Goal: Information Seeking & Learning: Learn about a topic

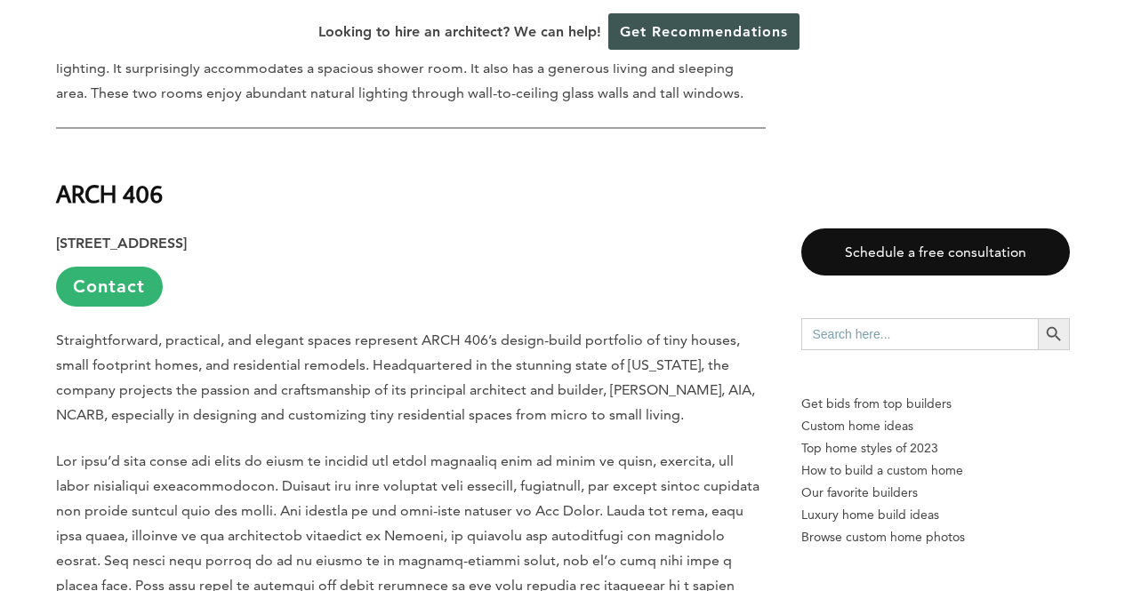
scroll to position [2061, 0]
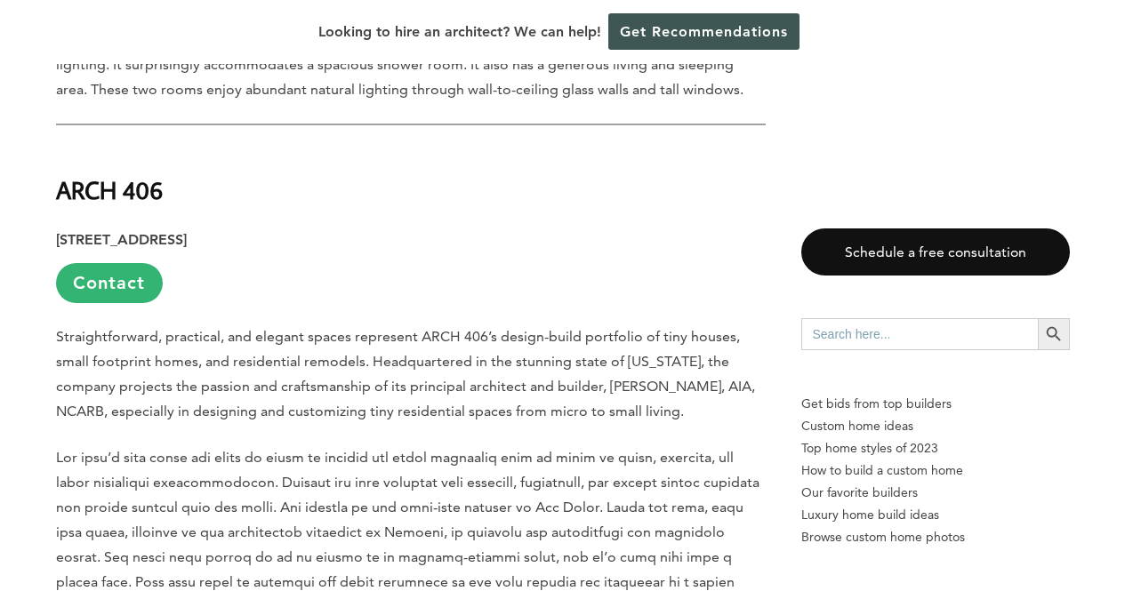
click at [138, 197] on strong "ARCH 406" at bounding box center [109, 189] width 107 height 31
copy div "ARCH 406"
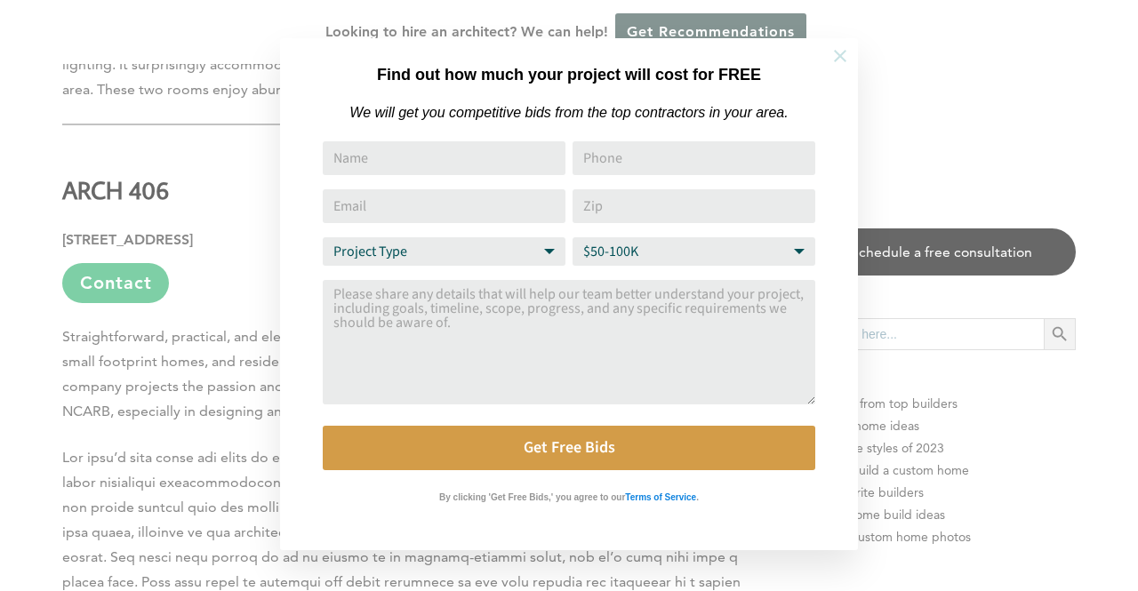
click at [829, 60] on button at bounding box center [840, 56] width 62 height 62
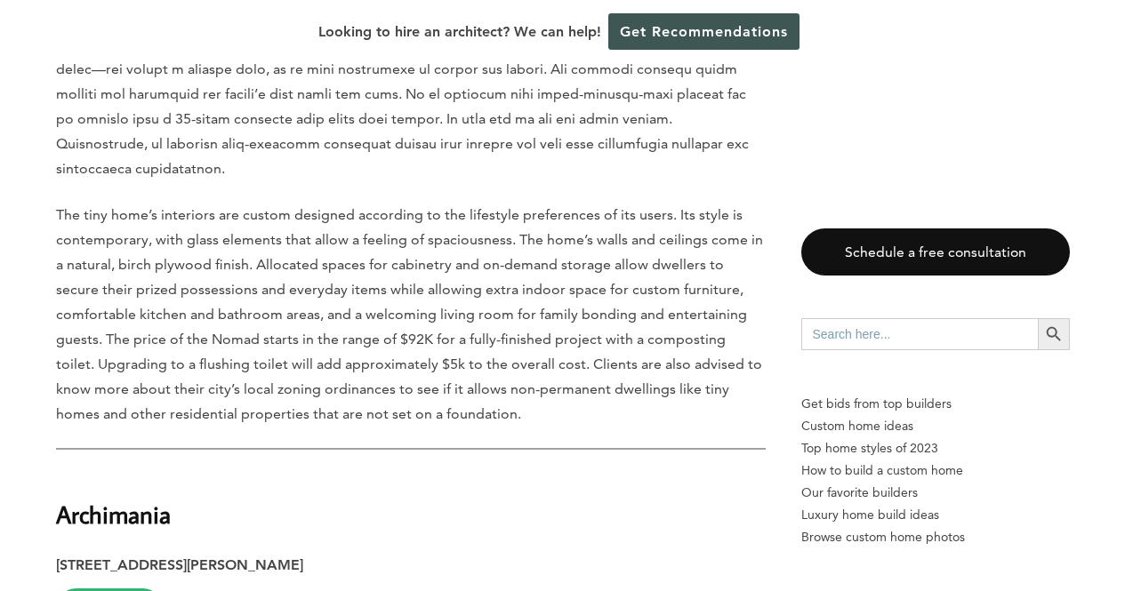
scroll to position [2846, 0]
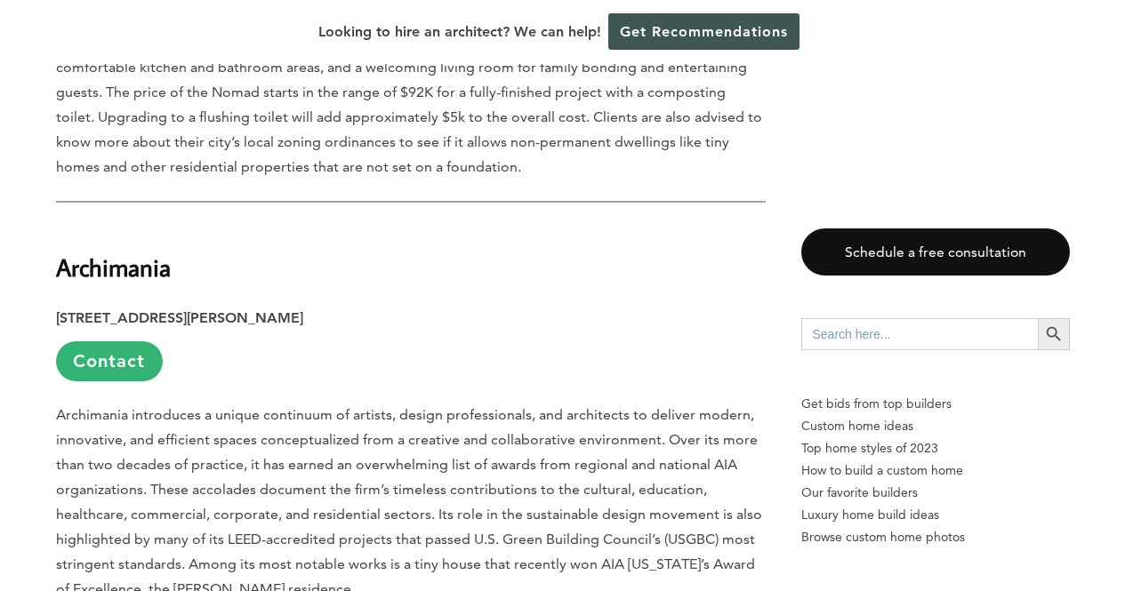
click at [142, 252] on strong "Archimania" at bounding box center [113, 267] width 115 height 31
copy strong "Archimania"
